Goal: Information Seeking & Learning: Learn about a topic

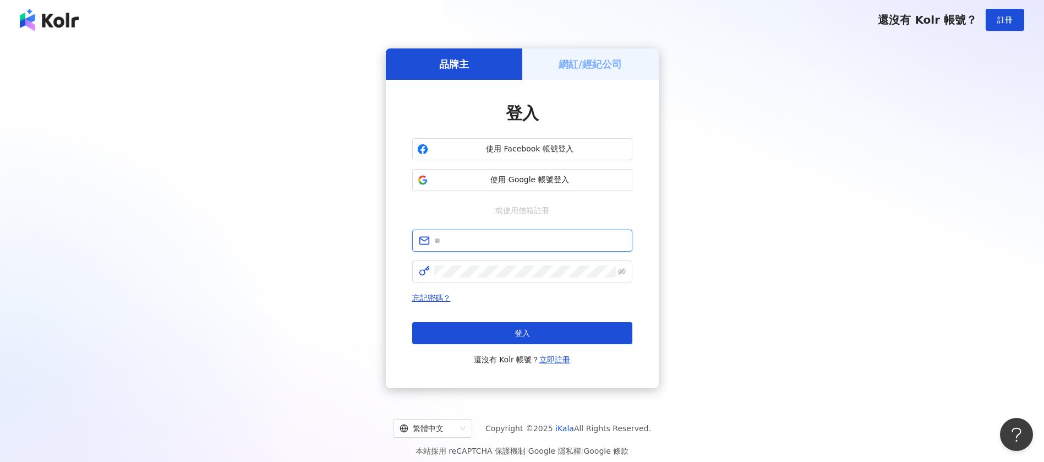
type input "**********"
click at [964, 170] on div "**********" at bounding box center [522, 218] width 1018 height 340
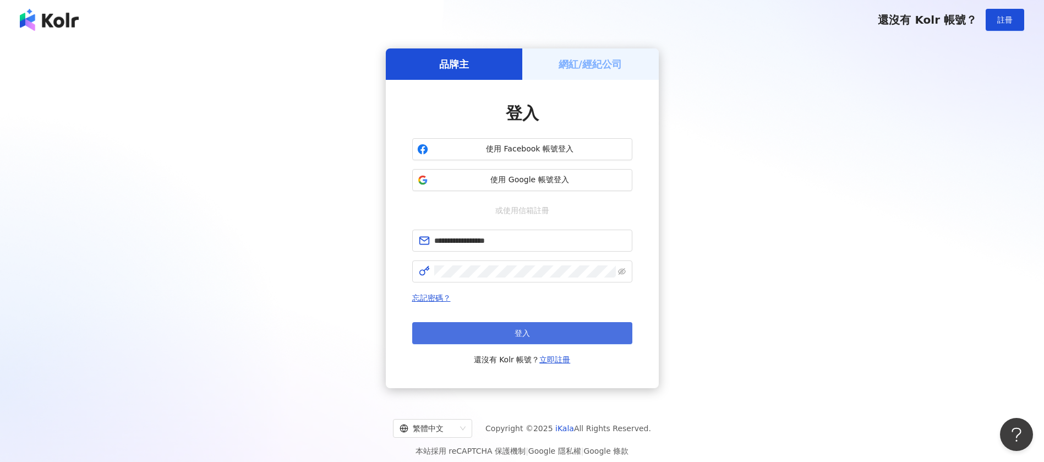
click at [483, 334] on button "登入" at bounding box center [522, 333] width 220 height 22
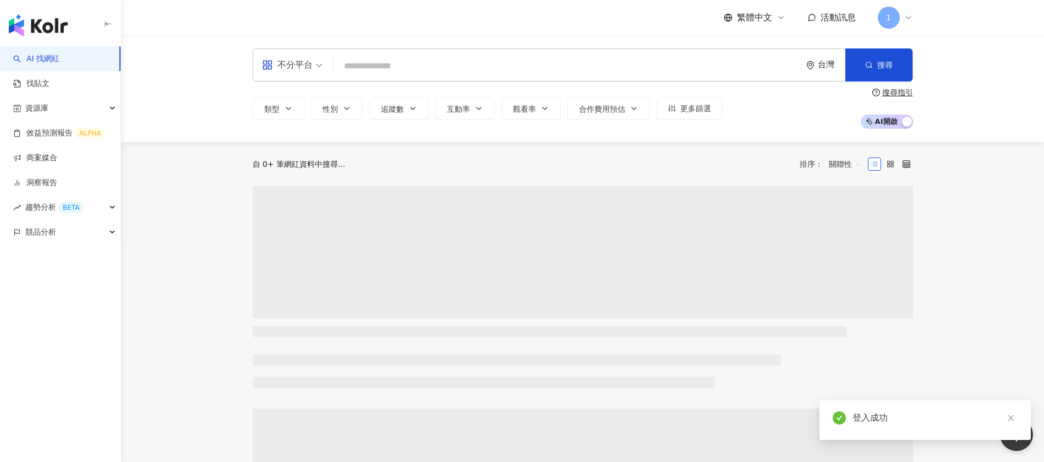
click at [447, 68] on input "search" at bounding box center [567, 66] width 459 height 21
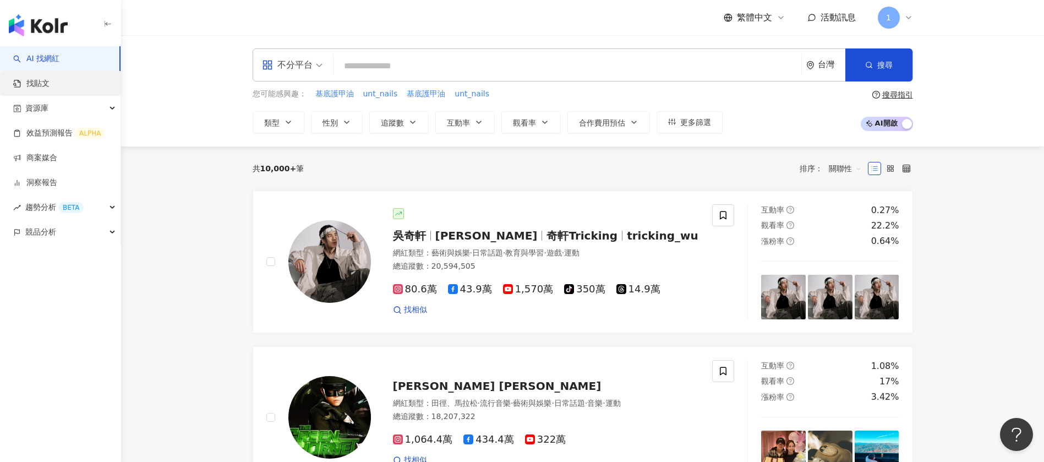
click at [29, 84] on link "找貼文" at bounding box center [31, 83] width 36 height 11
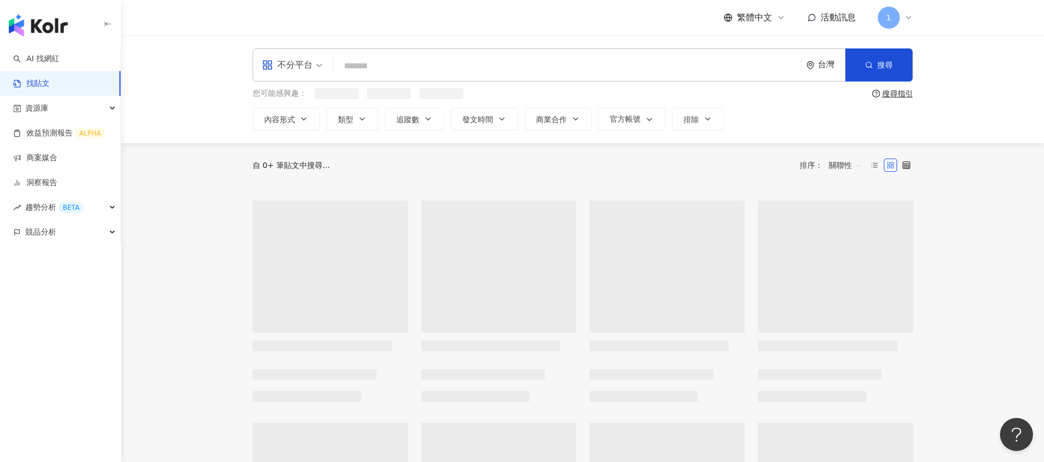
drag, startPoint x: 452, startPoint y: 78, endPoint x: 463, endPoint y: 63, distance: 18.1
click at [452, 77] on div "不分平台 台灣 搜尋" at bounding box center [583, 64] width 661 height 33
click at [463, 63] on input "search" at bounding box center [567, 66] width 459 height 24
type input "*"
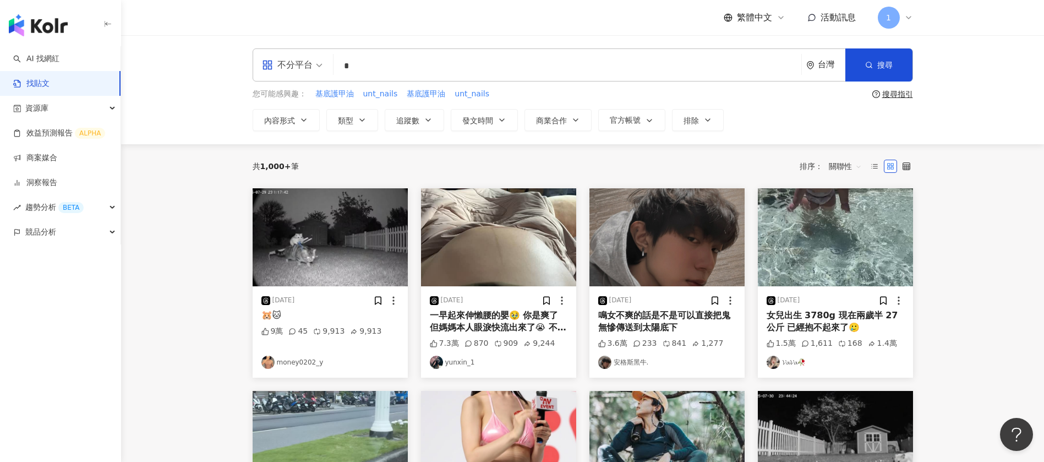
click at [154, 181] on main "不分平台 * 台灣 搜尋 您可能感興趣： 基底護甲油 unt_nails 基底護甲油 unt_nails 搜尋指引 內容形式 類型 追蹤數 發文時間 商業合作…" at bounding box center [582, 464] width 923 height 859
click at [406, 60] on input "*" at bounding box center [567, 66] width 459 height 24
click at [862, 67] on button "搜尋" at bounding box center [878, 64] width 67 height 33
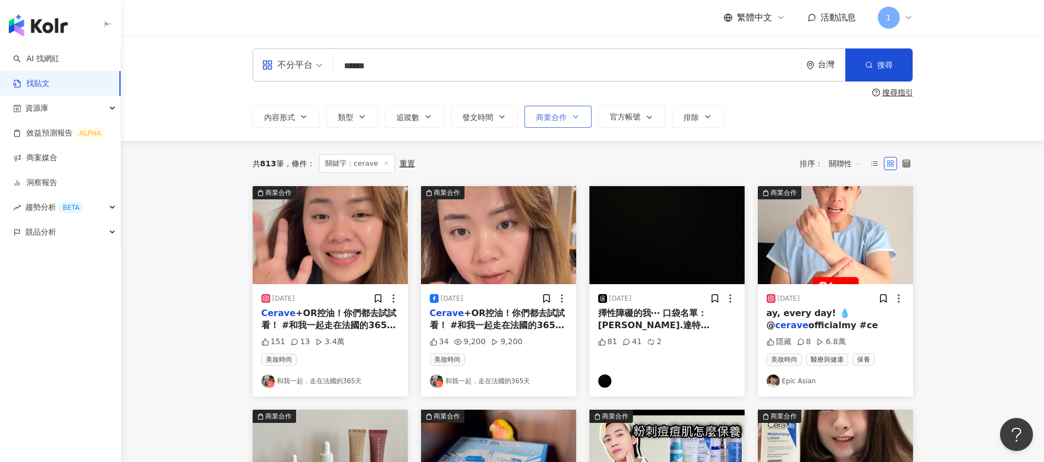
click at [550, 118] on span "商業合作" at bounding box center [551, 117] width 31 height 9
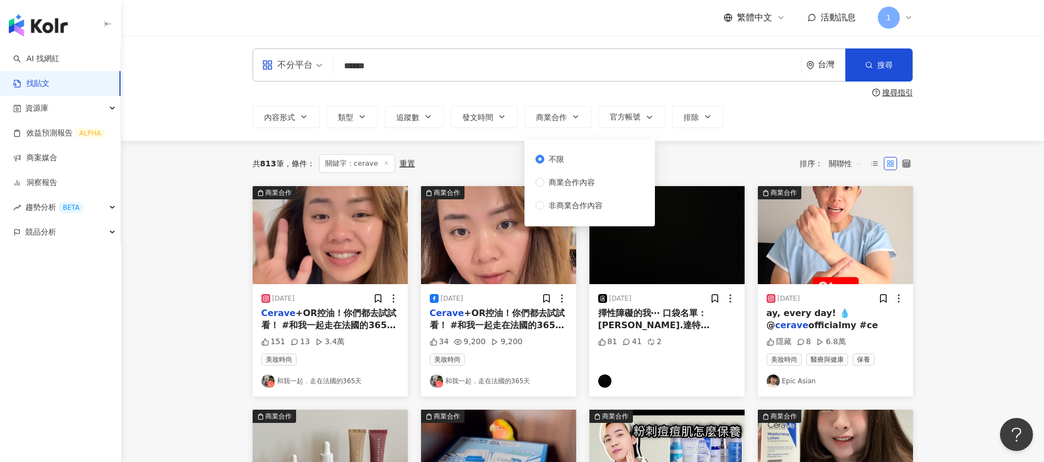
click at [566, 94] on div "搜尋指引" at bounding box center [583, 92] width 661 height 9
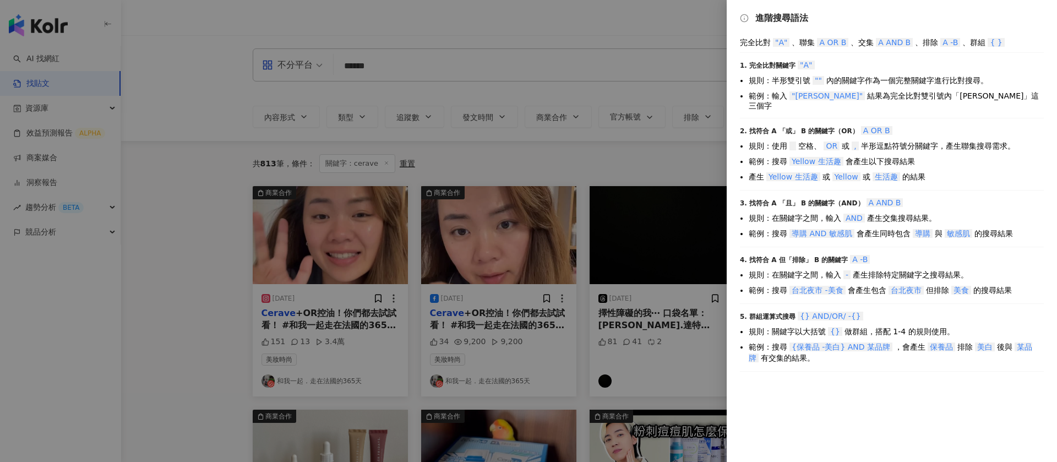
click at [550, 97] on div at bounding box center [528, 231] width 1057 height 462
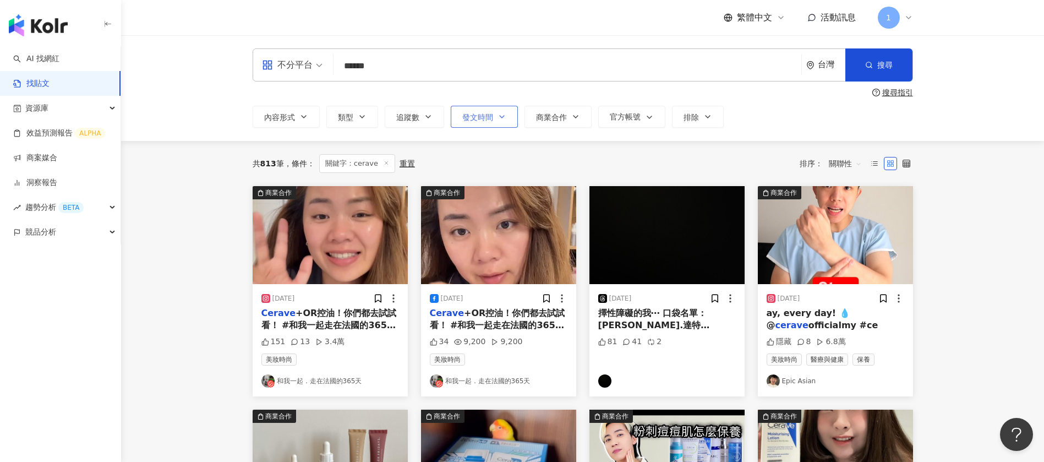
click at [474, 117] on span "發文時間" at bounding box center [477, 117] width 31 height 9
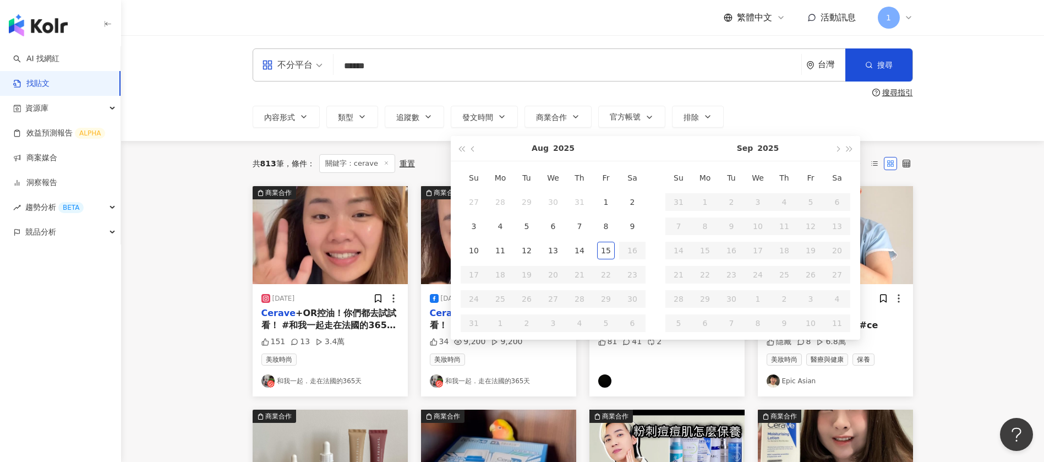
click at [479, 86] on div "不分平台 ****** 台灣 搜尋 搜尋指引 內容形式 類型 追蹤數 發文時間 Aug 2025 Su Mo Tu We Th Fr Sa 27 28 29 …" at bounding box center [583, 87] width 705 height 79
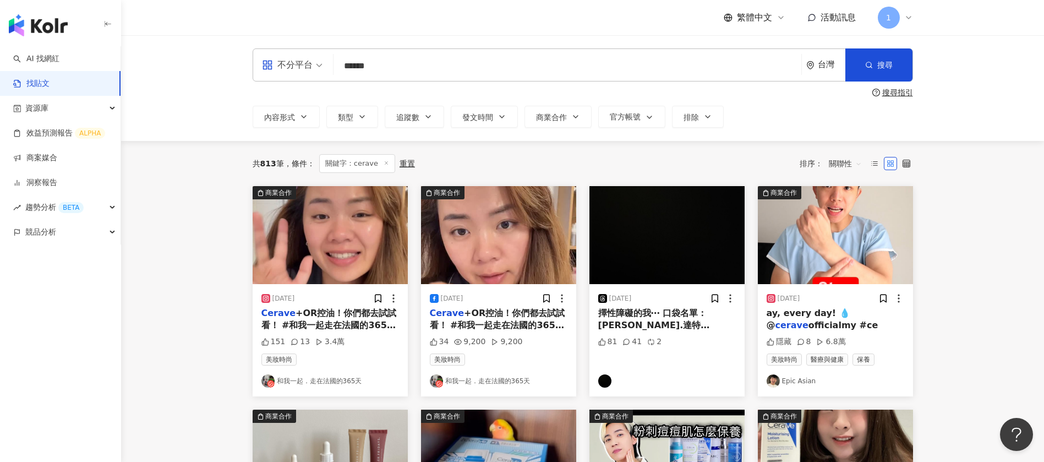
click at [833, 162] on span "關聯性" at bounding box center [845, 164] width 33 height 18
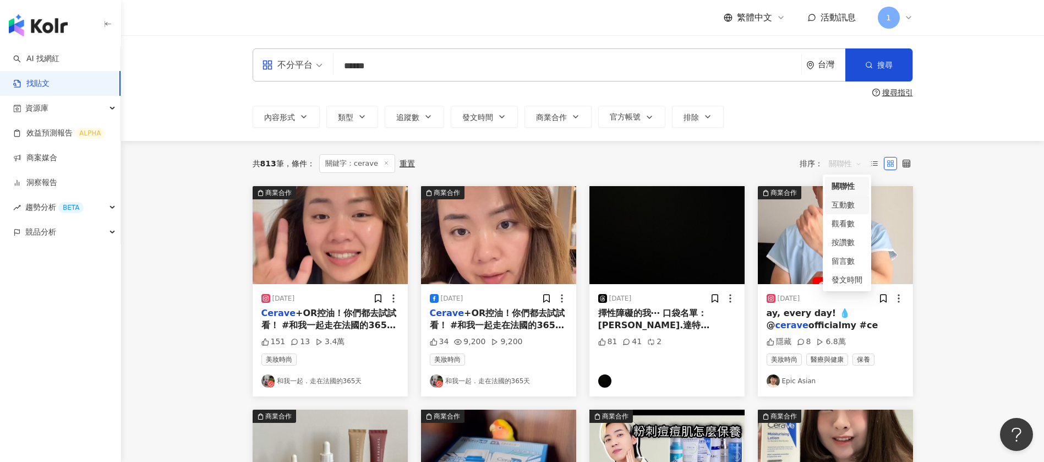
click at [839, 204] on div "互動數" at bounding box center [847, 205] width 31 height 12
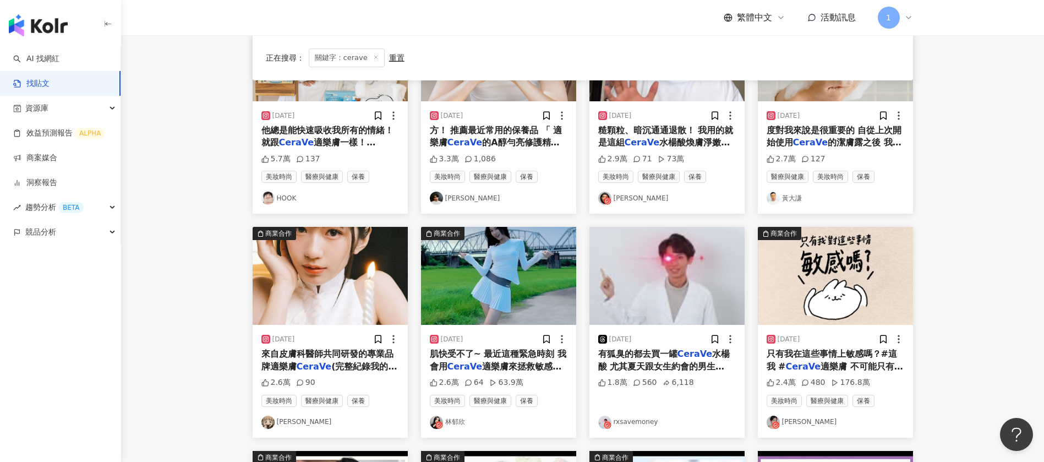
scroll to position [248, 0]
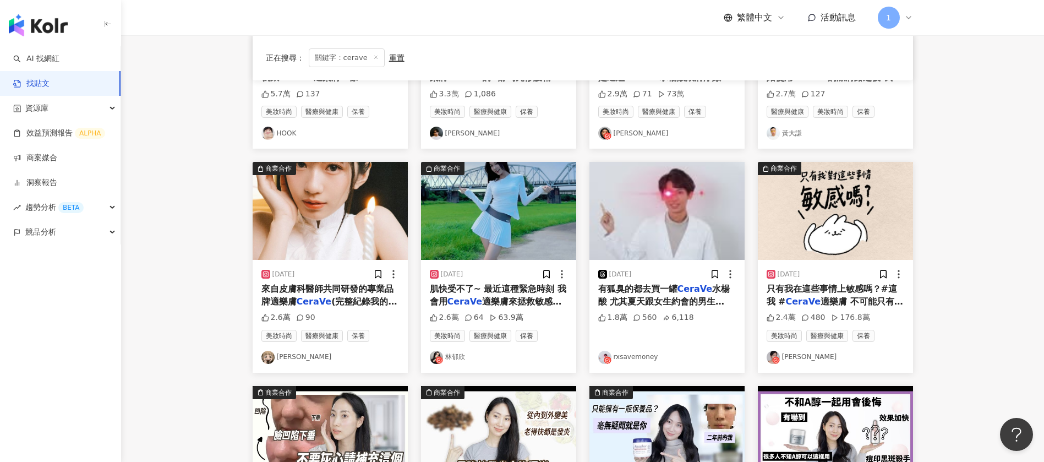
drag, startPoint x: 460, startPoint y: 353, endPoint x: 93, endPoint y: 346, distance: 367.2
click at [93, 346] on div "AI 找網紅 找貼文 資源庫 效益預測報告 ALPHA 商案媒合 洞察報告 趨勢分析 BETA 競品分析" at bounding box center [60, 254] width 121 height 416
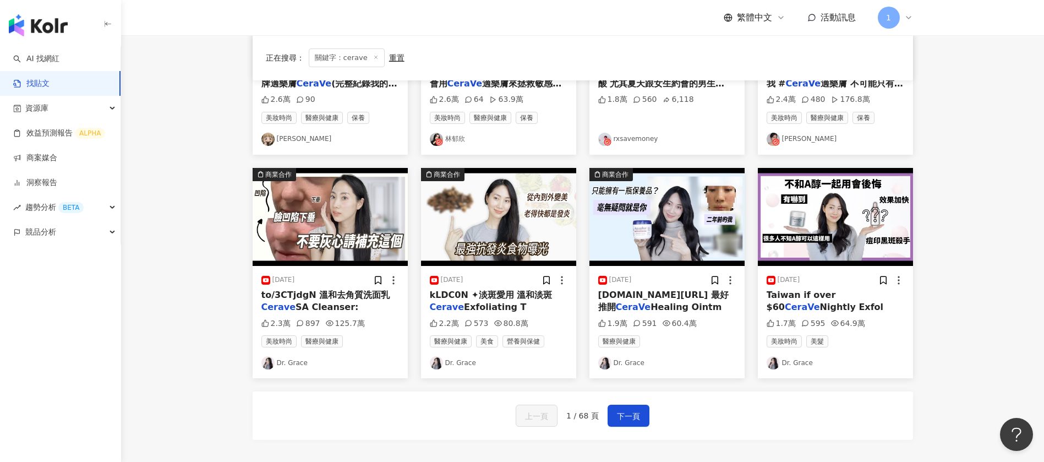
scroll to position [495, 0]
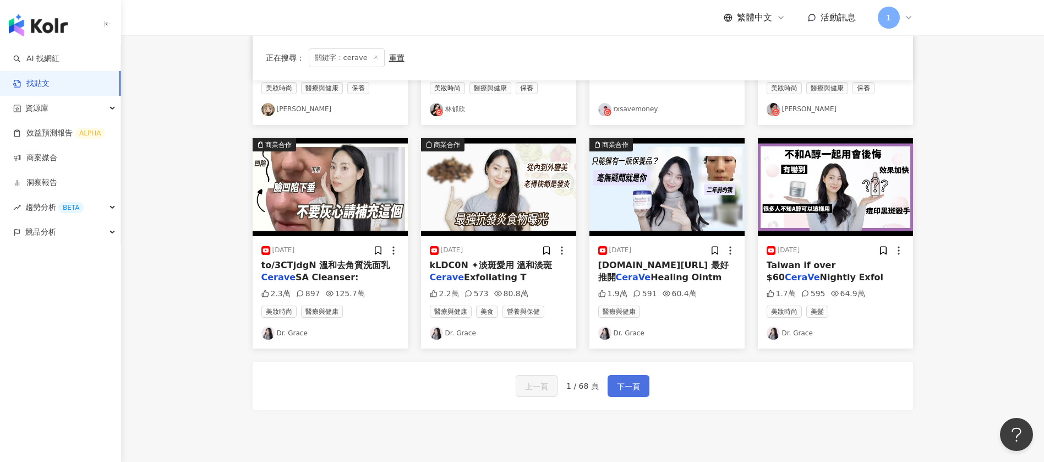
click at [636, 380] on span "下一頁" at bounding box center [628, 386] width 23 height 13
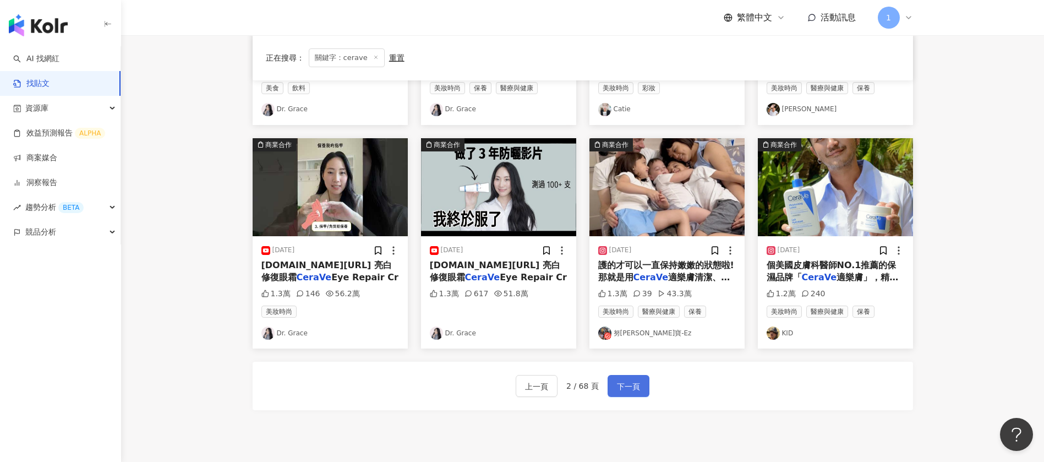
click at [620, 387] on span "下一頁" at bounding box center [628, 386] width 23 height 13
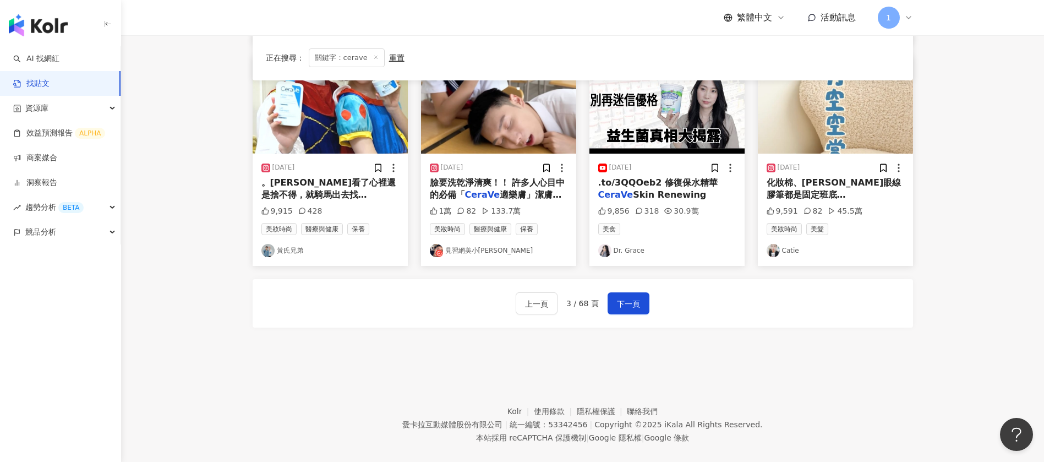
scroll to position [593, 0]
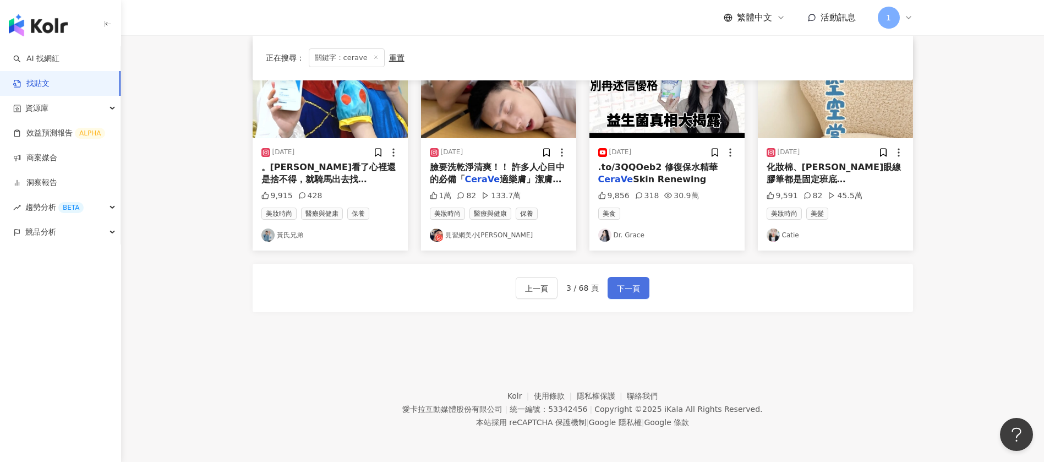
click at [635, 286] on span "下一頁" at bounding box center [628, 288] width 23 height 13
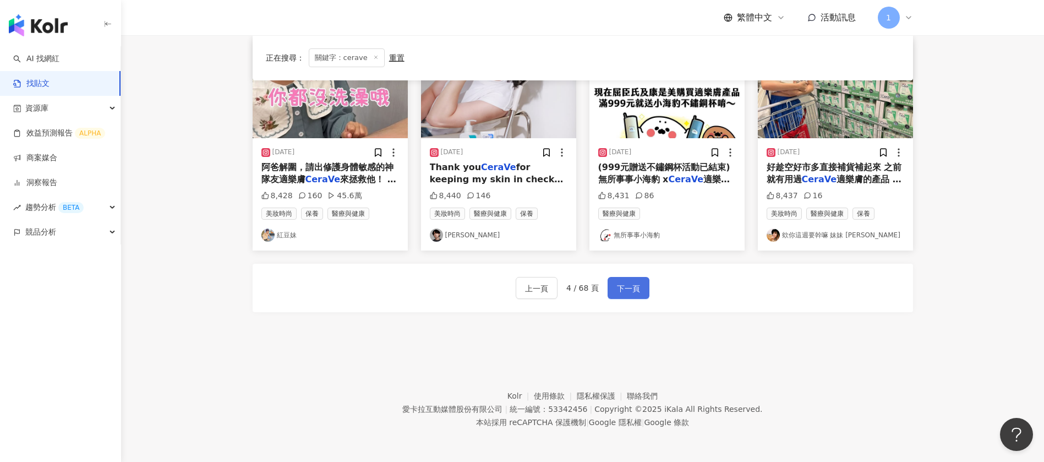
click at [624, 282] on span "下一頁" at bounding box center [628, 288] width 23 height 13
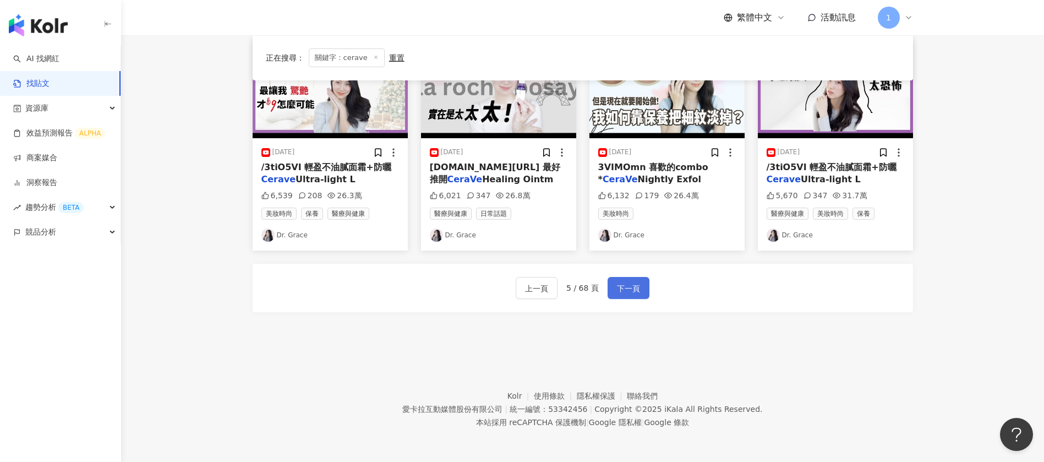
click at [629, 287] on span "下一頁" at bounding box center [628, 288] width 23 height 13
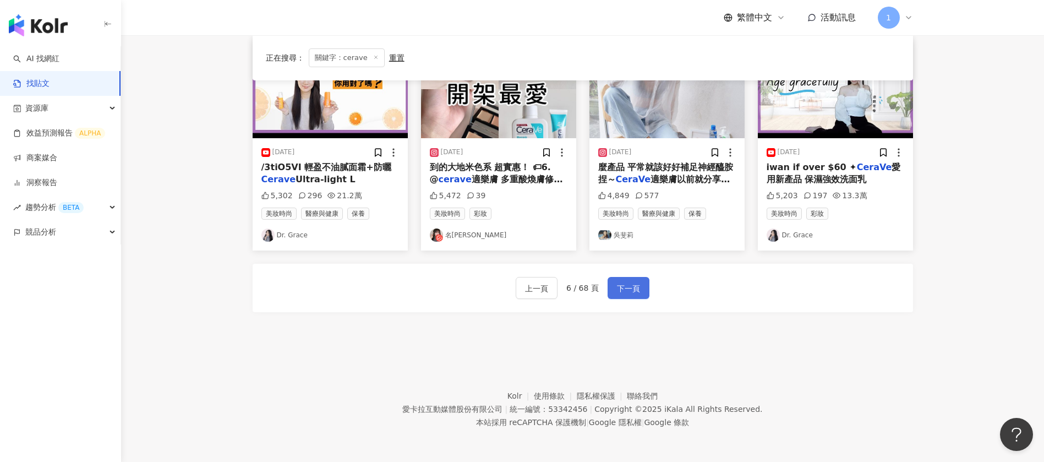
click at [627, 290] on span "下一頁" at bounding box center [628, 288] width 23 height 13
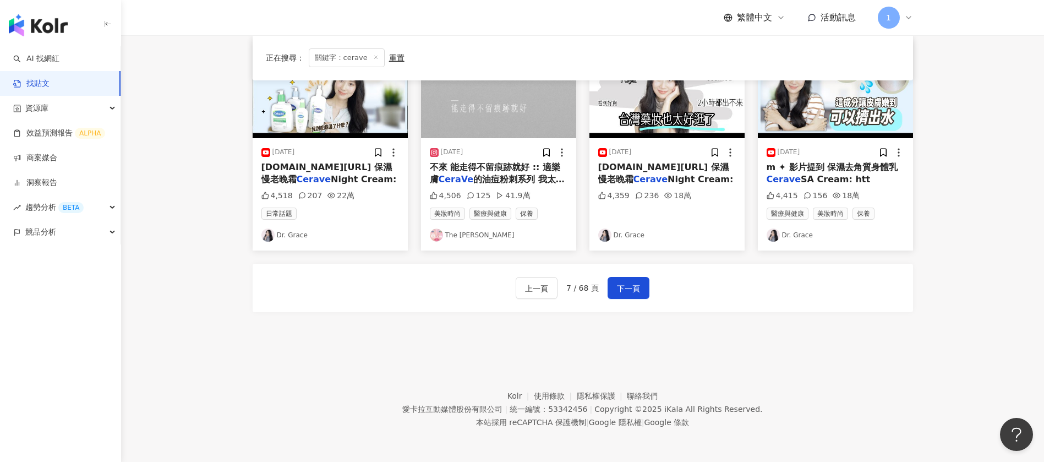
click at [604, 293] on div "上一頁 7 / 68 頁 下一頁" at bounding box center [583, 288] width 134 height 22
click at [631, 286] on span "下一頁" at bounding box center [628, 288] width 23 height 13
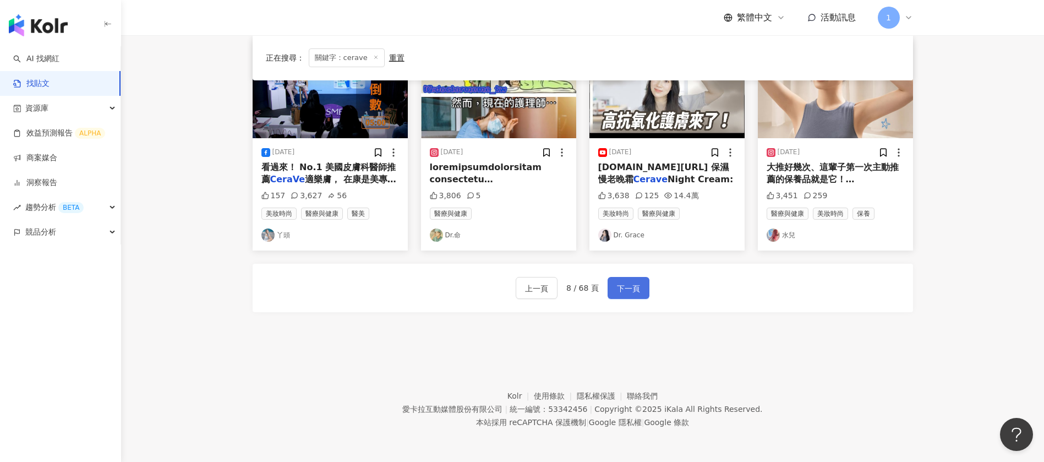
click at [628, 286] on span "下一頁" at bounding box center [628, 288] width 23 height 13
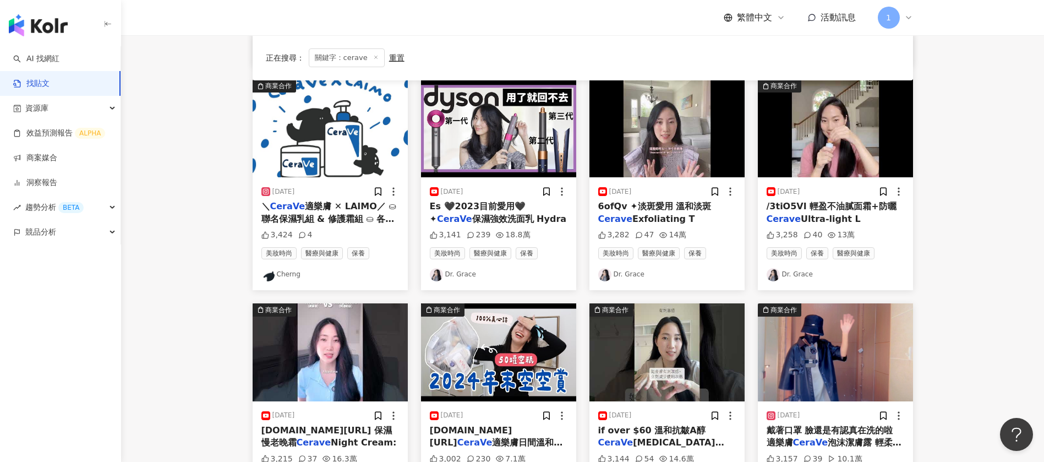
scroll to position [578, 0]
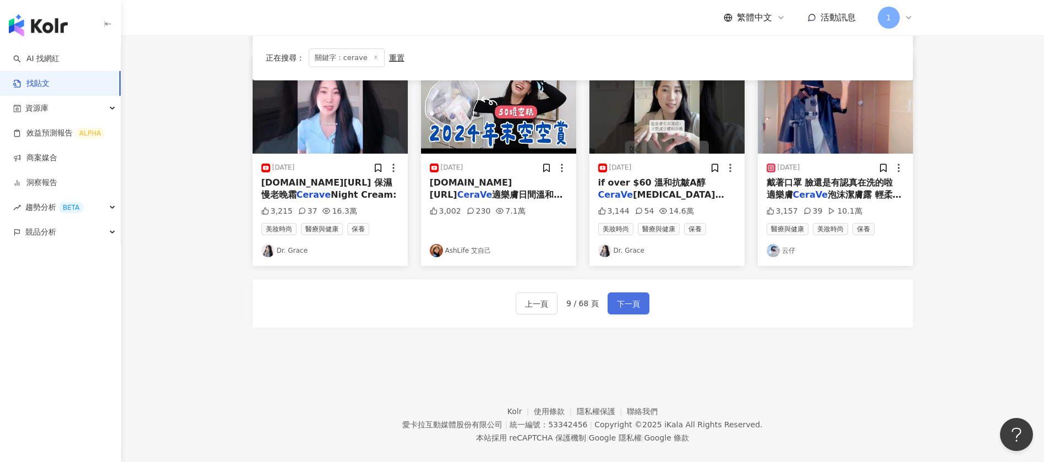
click at [626, 304] on span "下一頁" at bounding box center [628, 303] width 23 height 13
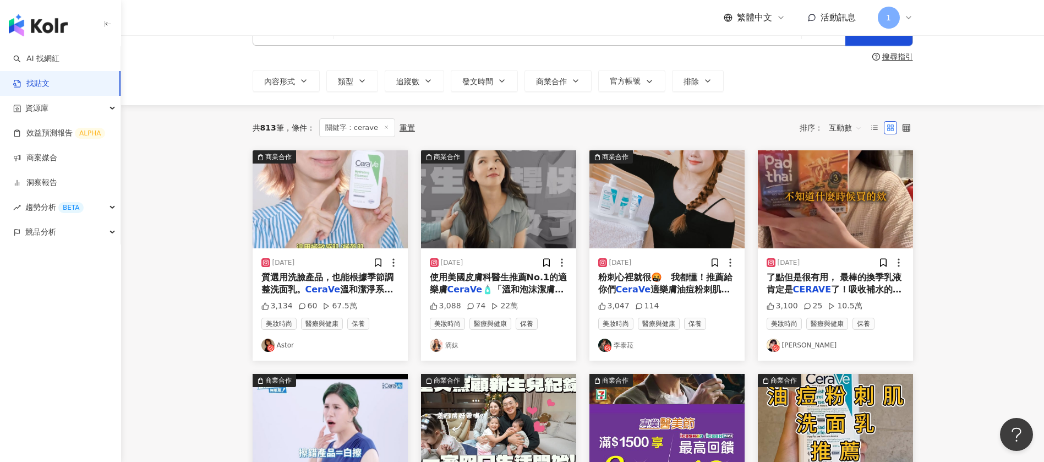
scroll to position [0, 0]
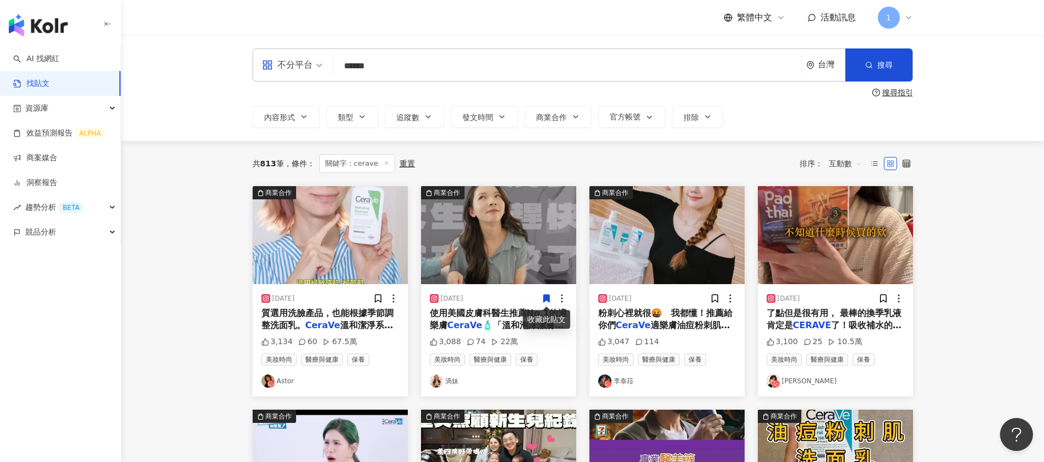
click at [400, 90] on div "搜尋指引" at bounding box center [583, 92] width 661 height 9
click at [467, 60] on input "******" at bounding box center [567, 66] width 459 height 24
drag, startPoint x: 407, startPoint y: 54, endPoint x: 297, endPoint y: 47, distance: 110.3
click at [297, 47] on div "不分平台 cerave ****** 台灣 搜尋 搜尋指引 內容形式 類型 追蹤數 發文時間 Aug 2025 Su Mo Tu We Th Fr Sa 27…" at bounding box center [582, 88] width 923 height 106
type input "****"
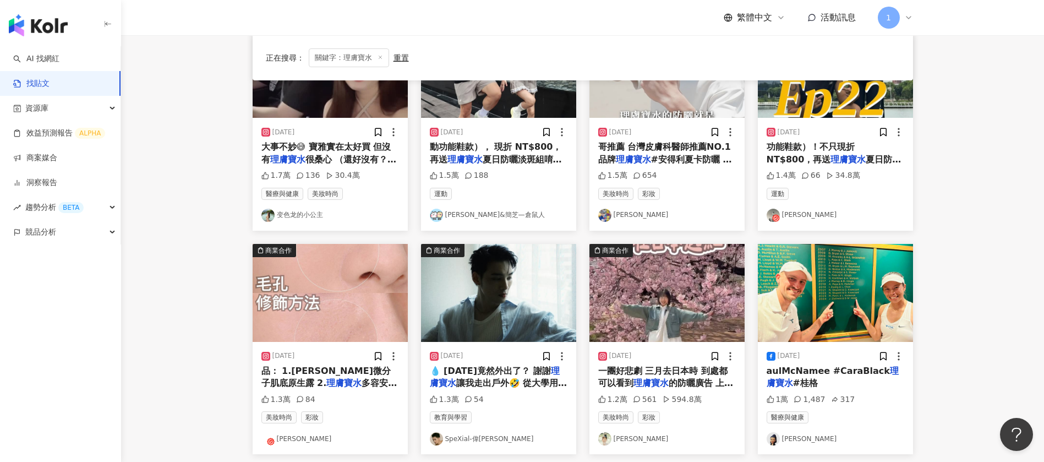
scroll to position [495, 0]
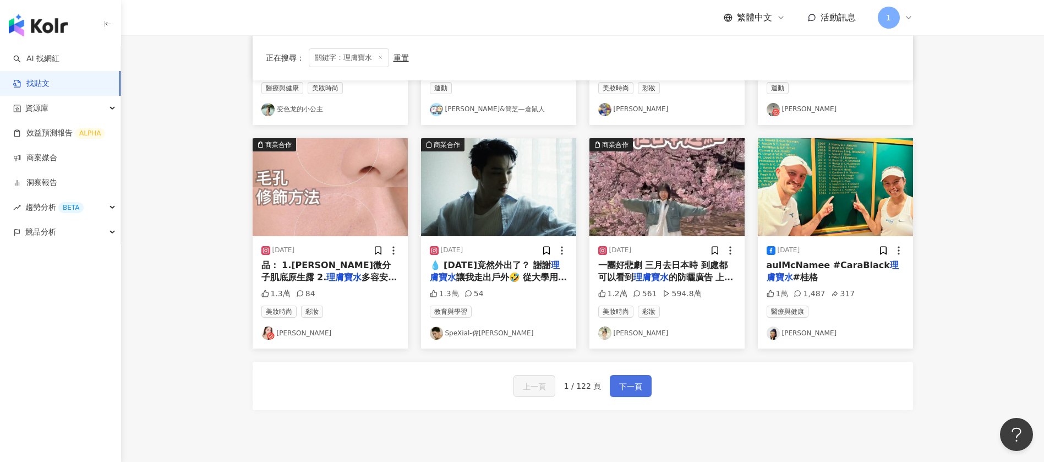
click at [631, 383] on span "下一頁" at bounding box center [630, 386] width 23 height 13
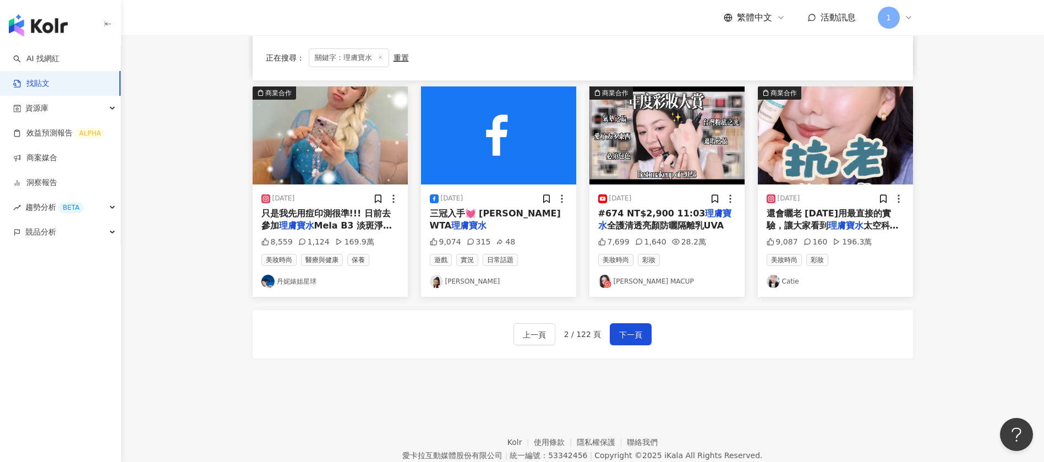
scroll to position [593, 0]
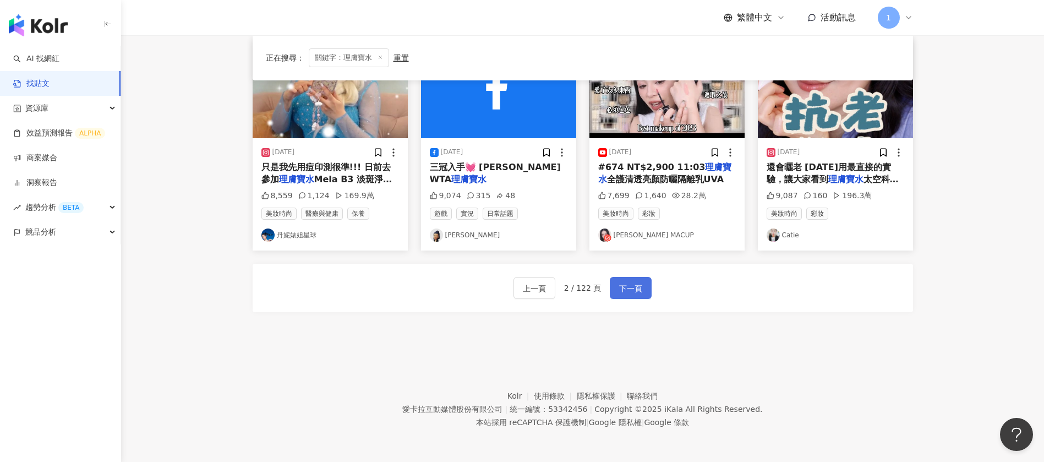
click at [627, 282] on span "下一頁" at bounding box center [630, 288] width 23 height 13
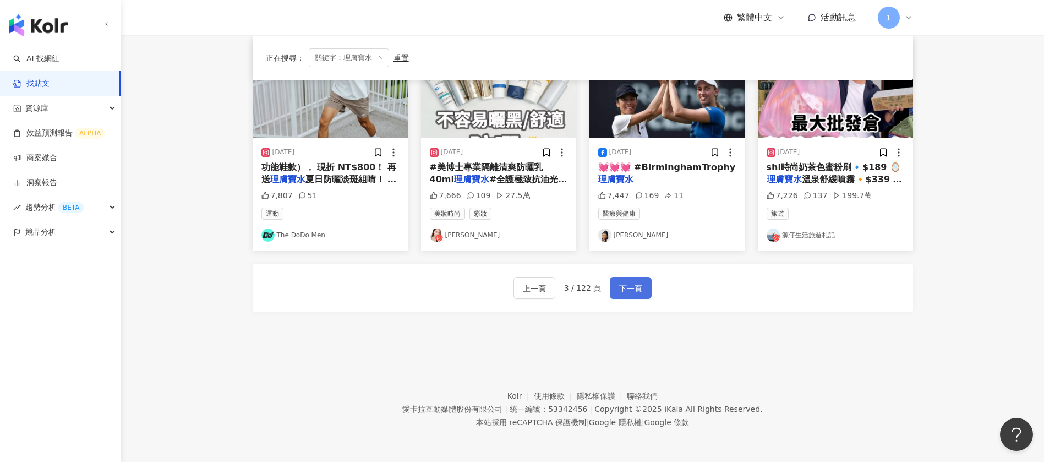
click at [630, 279] on button "下一頁" at bounding box center [631, 288] width 42 height 22
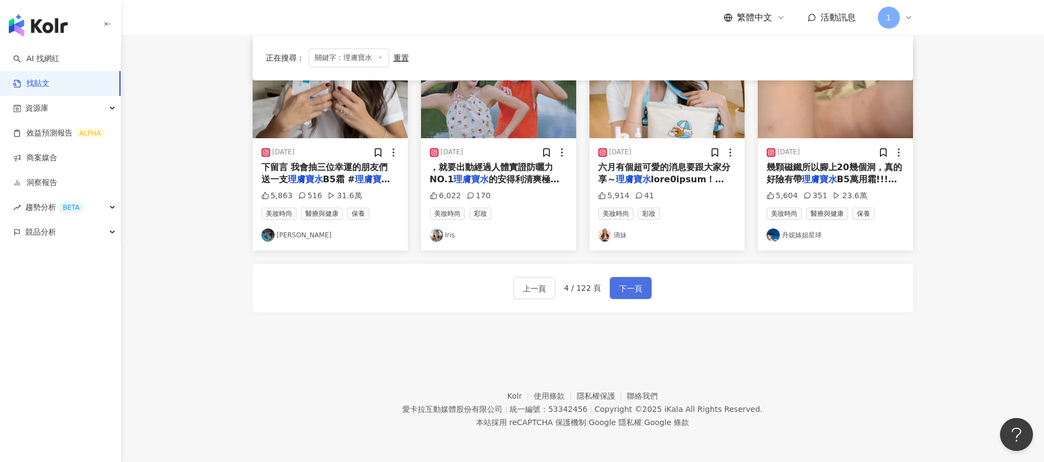
click at [637, 280] on button "下一頁" at bounding box center [631, 288] width 42 height 22
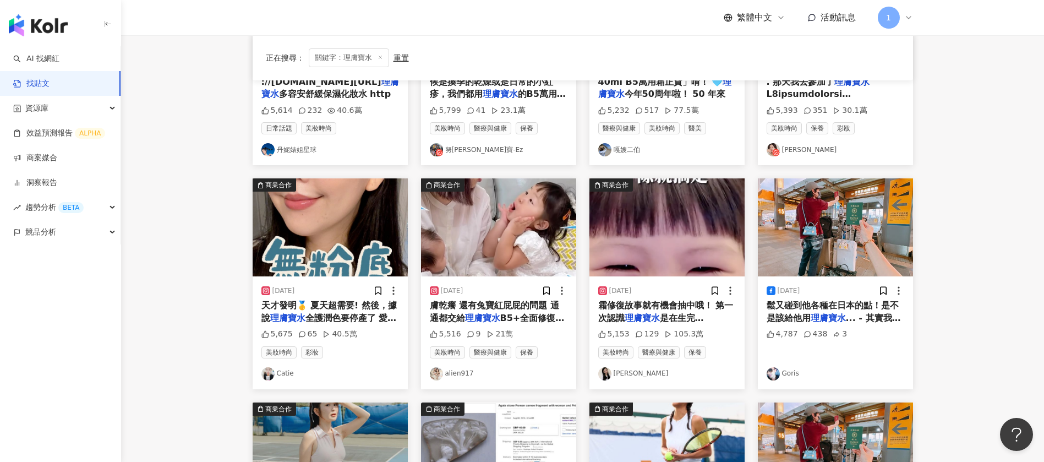
scroll to position [346, 0]
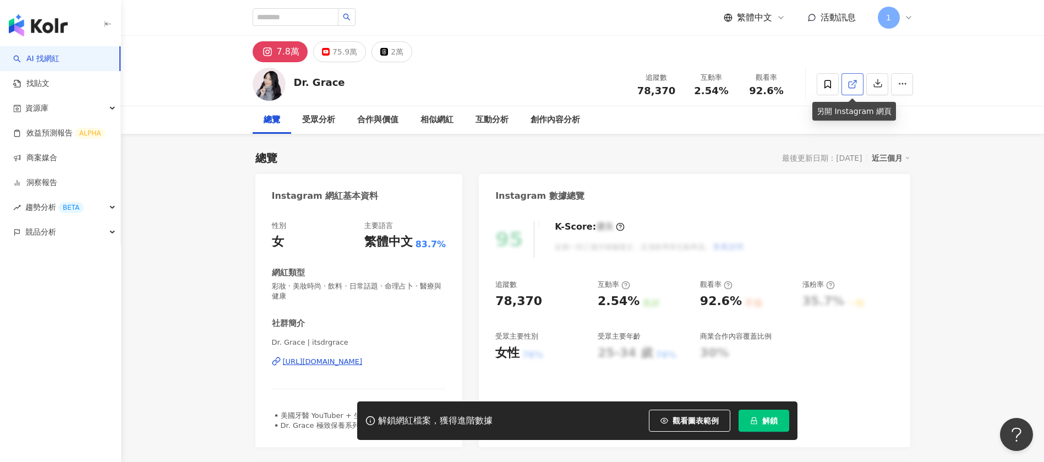
click at [854, 84] on icon at bounding box center [853, 84] width 10 height 10
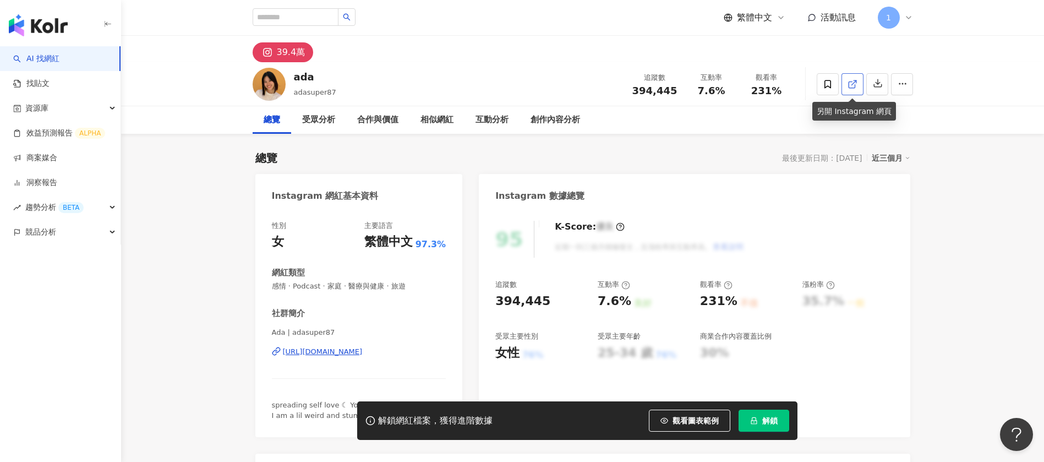
click at [856, 84] on icon at bounding box center [853, 84] width 10 height 10
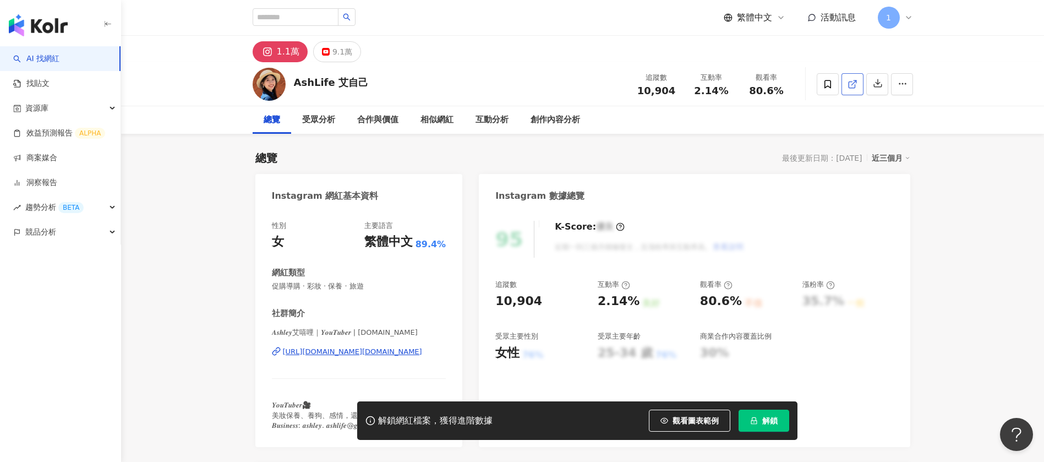
click at [856, 82] on polyline at bounding box center [855, 81] width 3 height 3
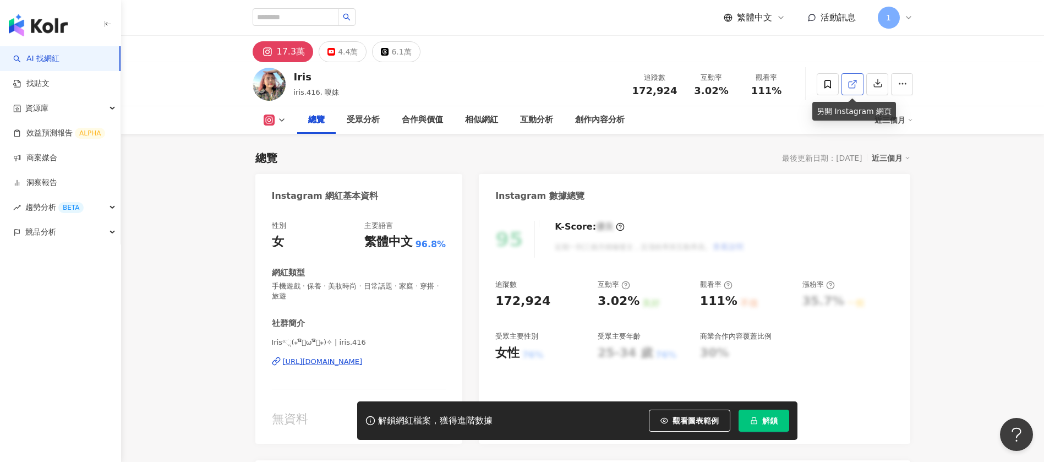
click at [853, 88] on icon at bounding box center [853, 84] width 10 height 10
click at [854, 87] on icon at bounding box center [852, 84] width 6 height 6
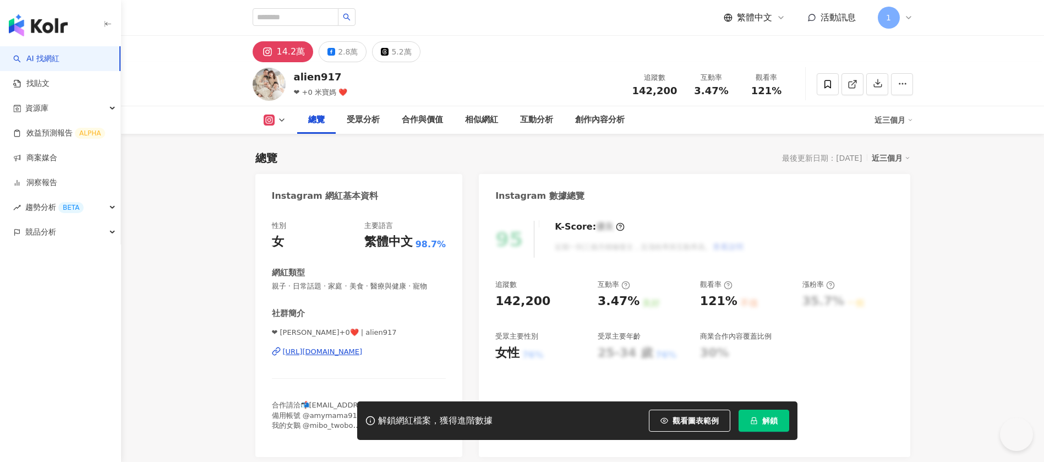
click at [853, 81] on icon at bounding box center [853, 84] width 10 height 10
